Goal: Task Accomplishment & Management: Manage account settings

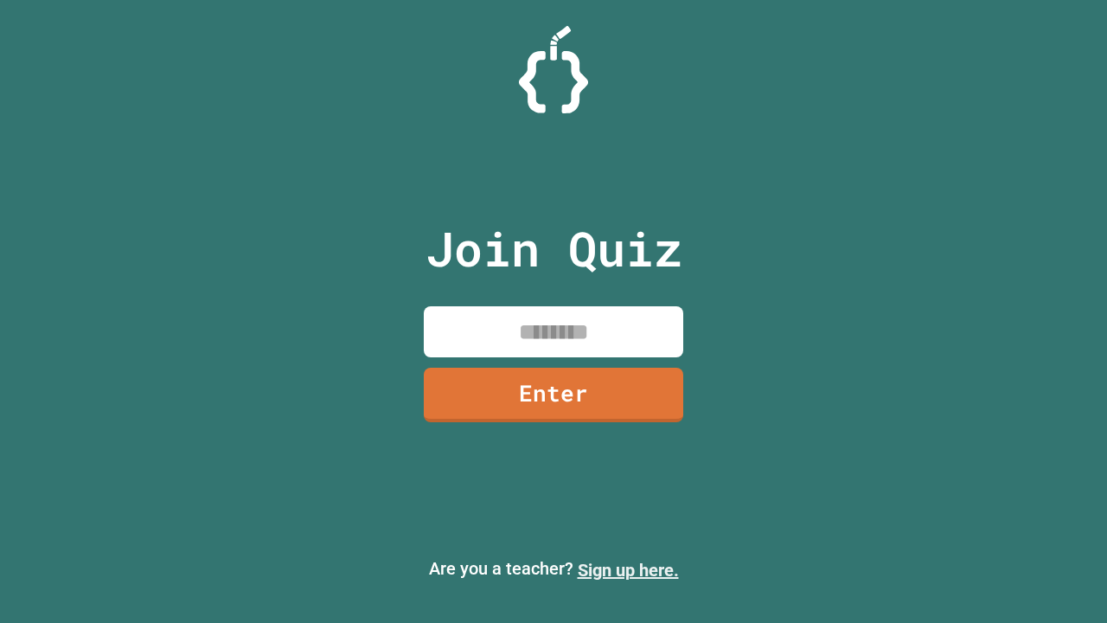
click at [628, 570] on link "Sign up here." at bounding box center [628, 569] width 101 height 21
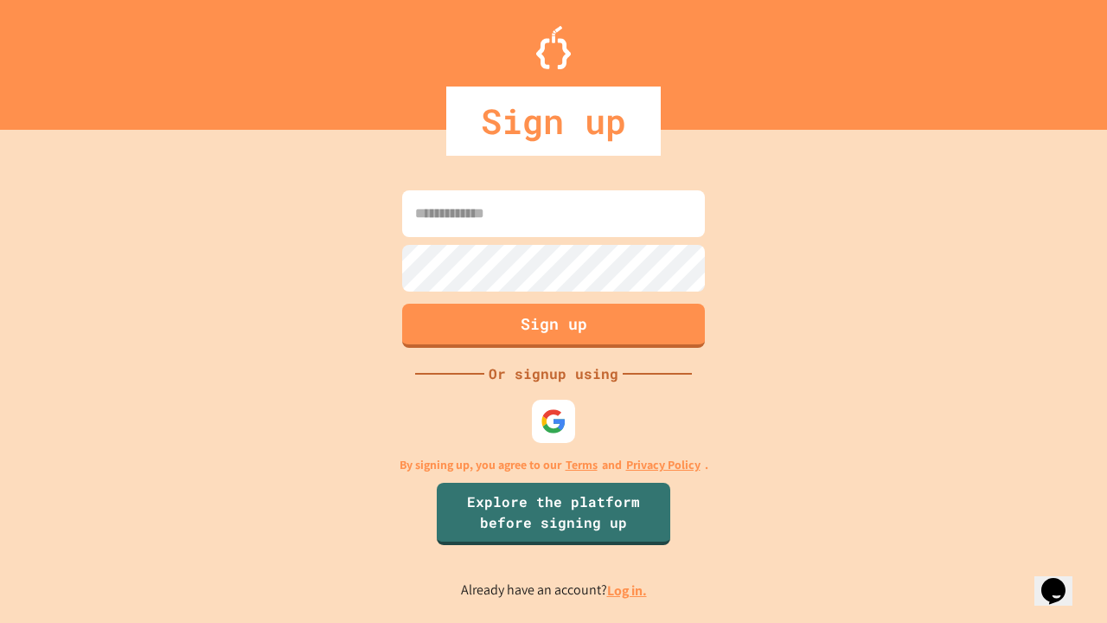
click at [628, 590] on link "Log in." at bounding box center [627, 590] width 40 height 18
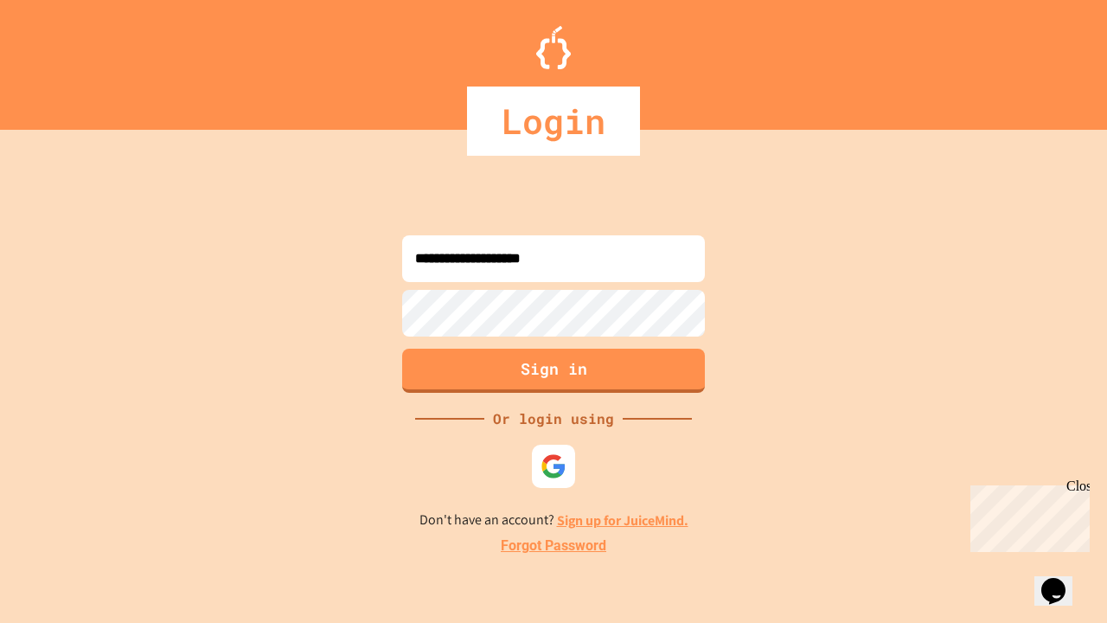
type input "**********"
